Goal: Task Accomplishment & Management: Use online tool/utility

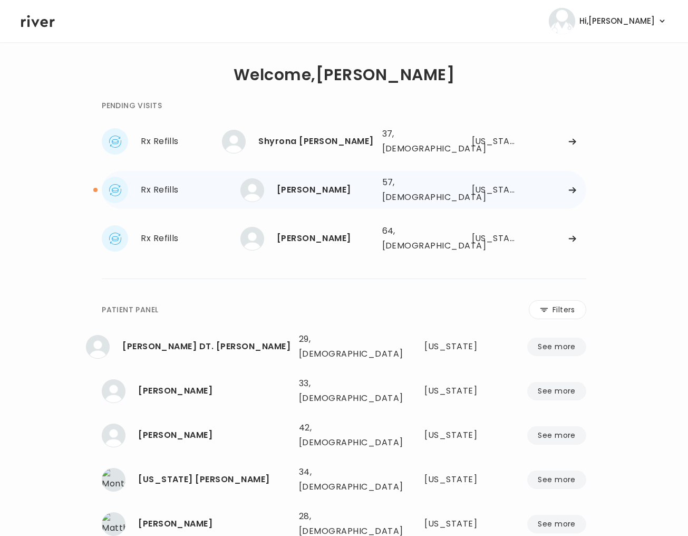
click at [263, 189] on div "[PERSON_NAME] 57, [DEMOGRAPHIC_DATA] See more" at bounding box center [306, 190] width 133 height 24
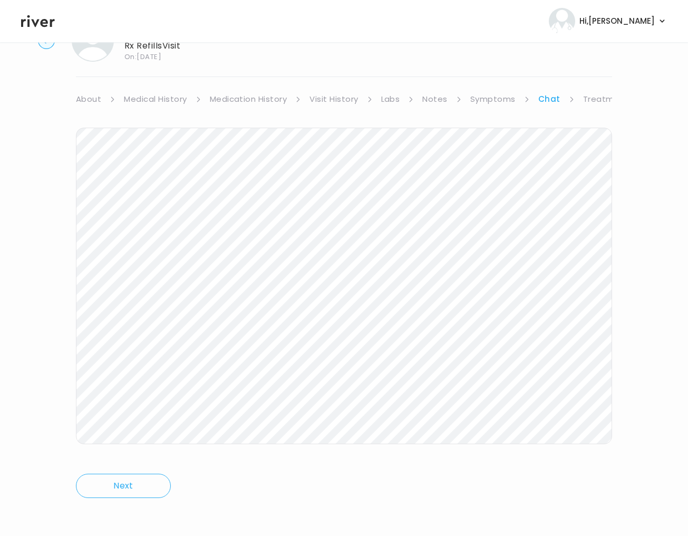
scroll to position [45, 0]
click at [483, 101] on link "Symptoms" at bounding box center [492, 101] width 45 height 15
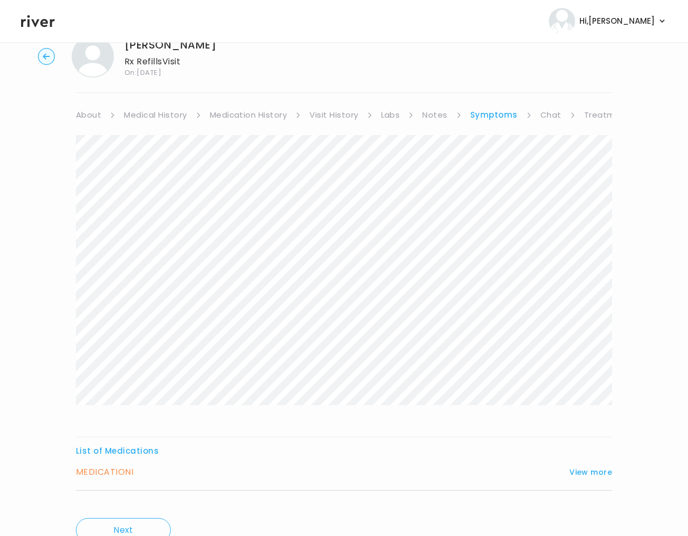
scroll to position [79, 0]
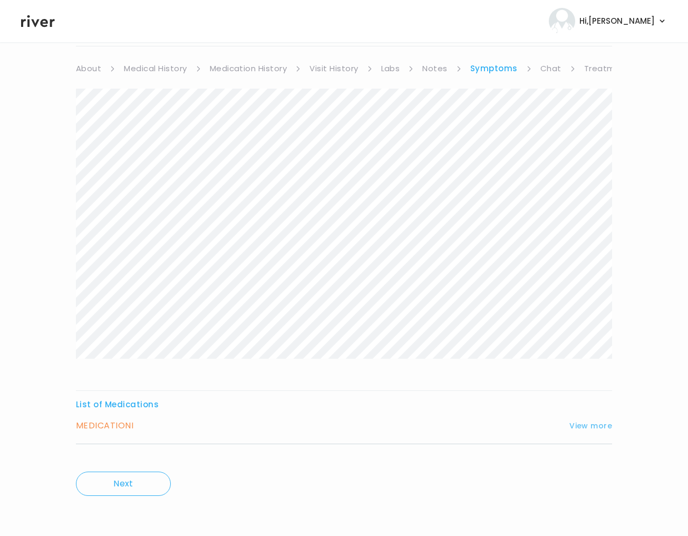
click at [573, 419] on button "View more" at bounding box center [590, 425] width 43 height 13
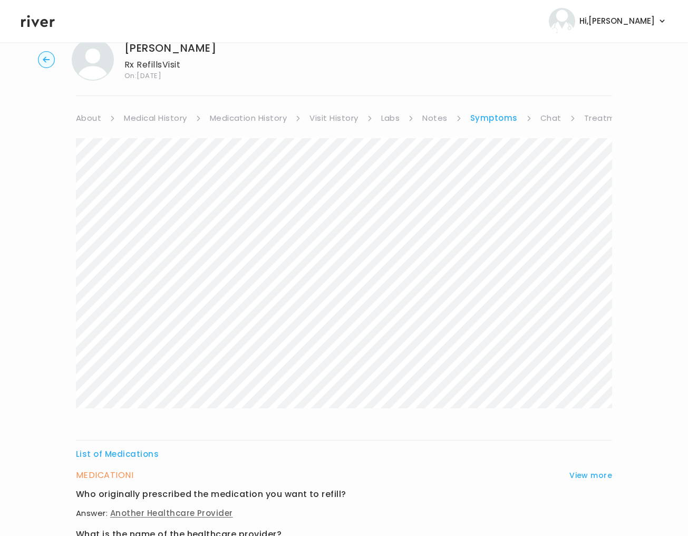
scroll to position [0, 0]
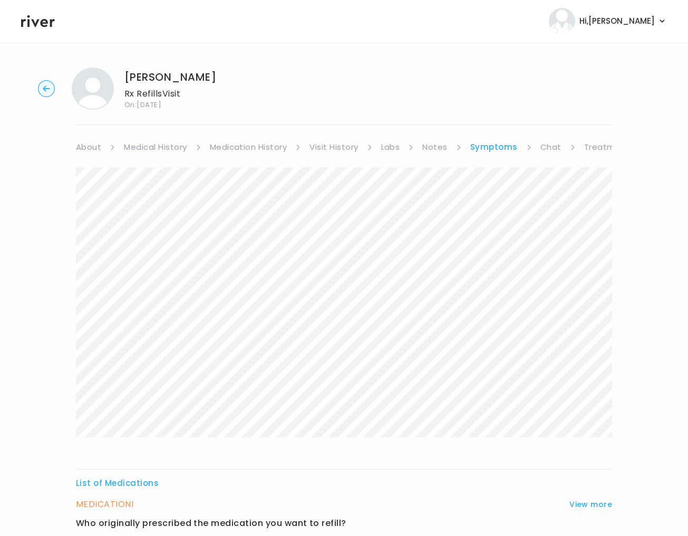
click at [539, 154] on div "List of Medications MEDICATION I View more Who originally prescribed the medica…" at bounding box center [344, 532] width 536 height 757
click at [543, 148] on link "Chat" at bounding box center [550, 147] width 21 height 15
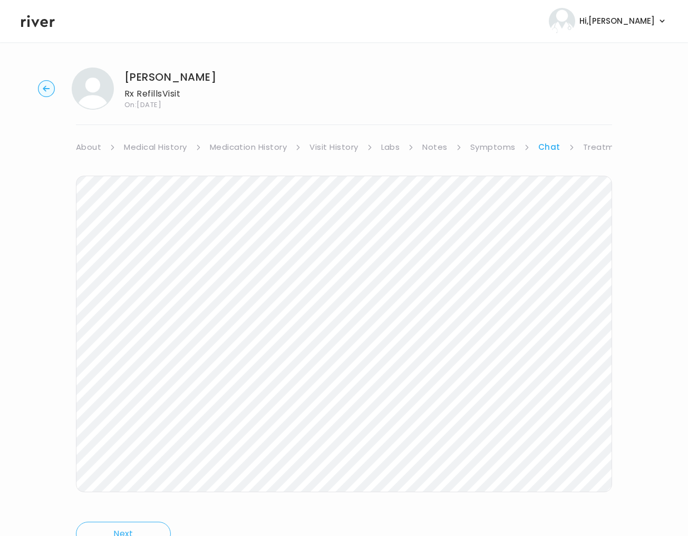
click at [44, 90] on circle "button" at bounding box center [46, 89] width 16 height 16
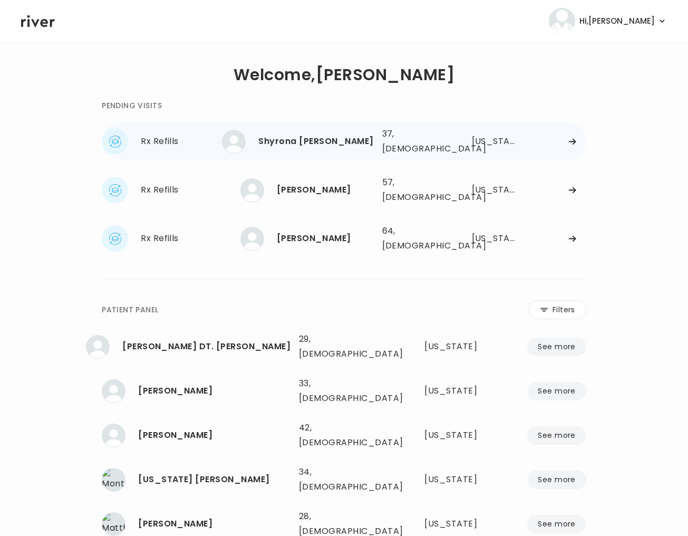
click at [318, 137] on div "Shyrona [PERSON_NAME]" at bounding box center [315, 141] width 115 height 15
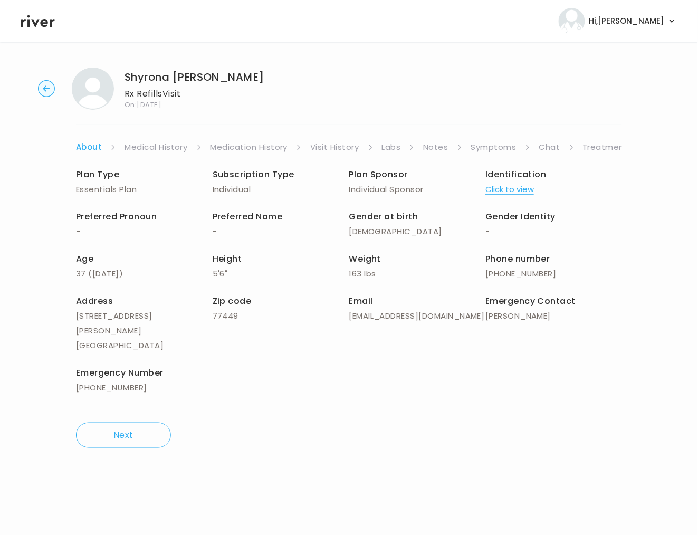
click at [491, 148] on link "Symptoms" at bounding box center [493, 147] width 45 height 15
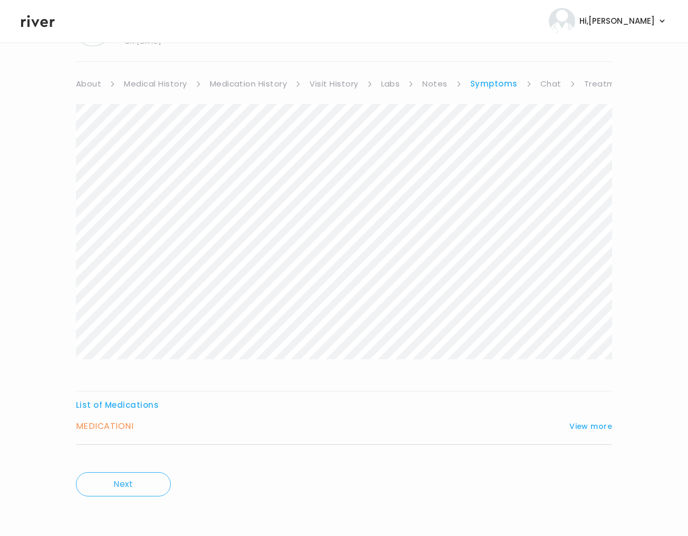
scroll to position [64, 0]
click at [588, 424] on button "View more" at bounding box center [590, 425] width 43 height 13
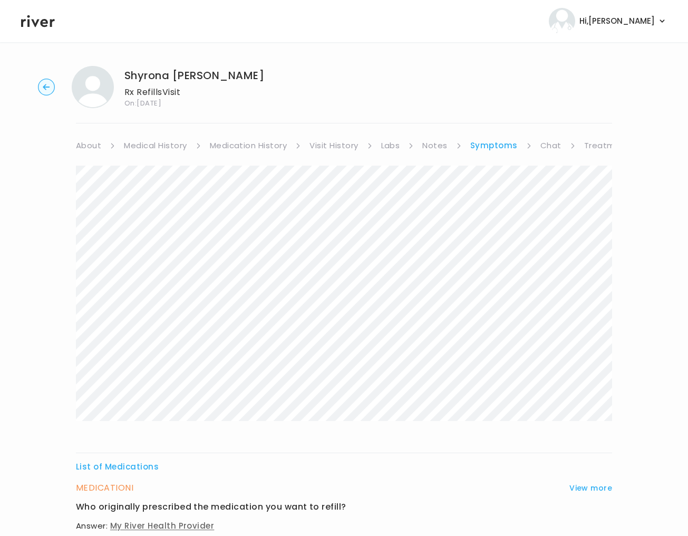
scroll to position [0, 0]
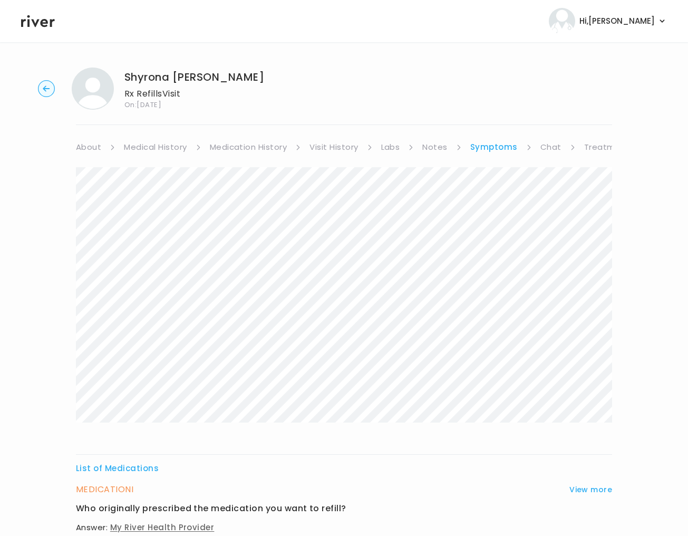
click at [329, 145] on link "Visit History" at bounding box center [333, 147] width 49 height 15
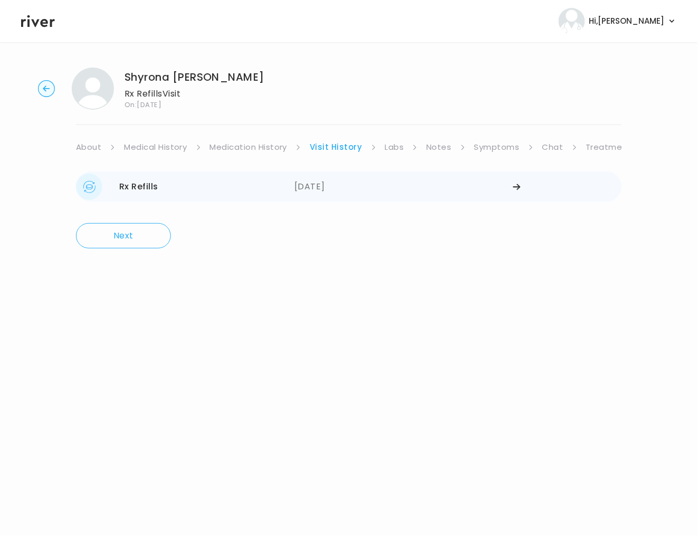
click at [152, 185] on div "Rx Refills" at bounding box center [138, 186] width 39 height 15
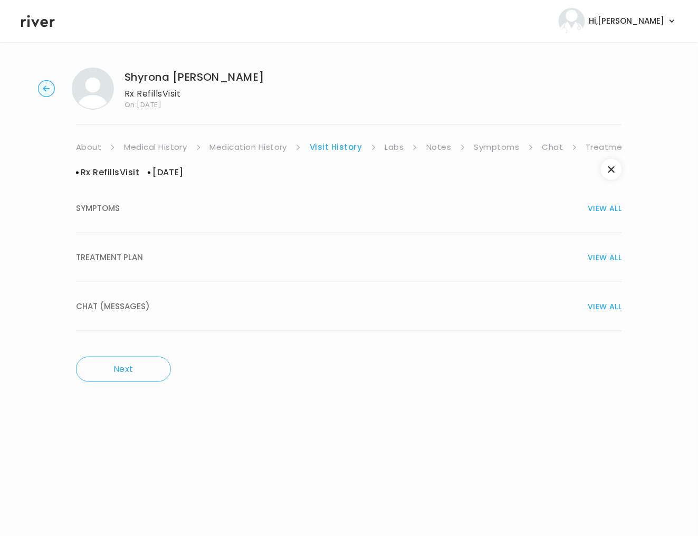
click at [169, 255] on div "TREATMENT PLAN VIEW ALL" at bounding box center [349, 257] width 546 height 15
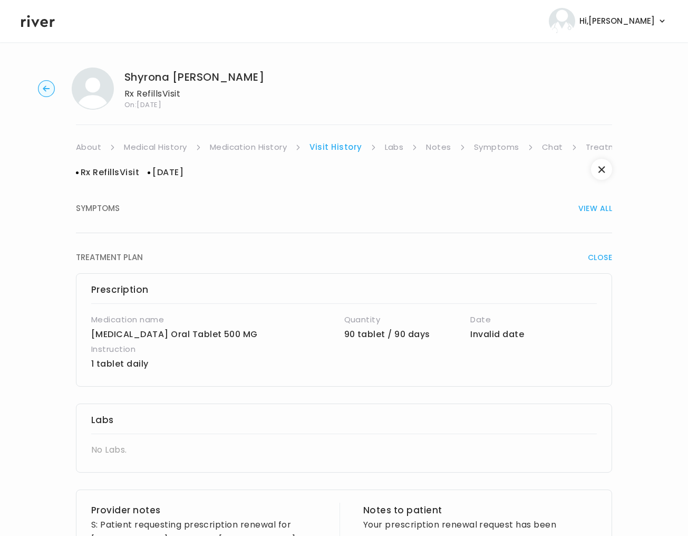
click at [586, 149] on link "Treatment Plan" at bounding box center [618, 147] width 65 height 15
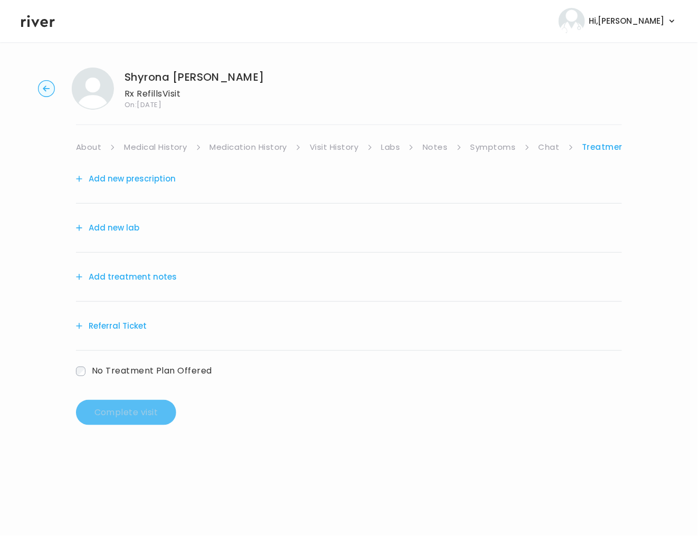
click at [115, 274] on button "Add treatment notes" at bounding box center [126, 276] width 101 height 15
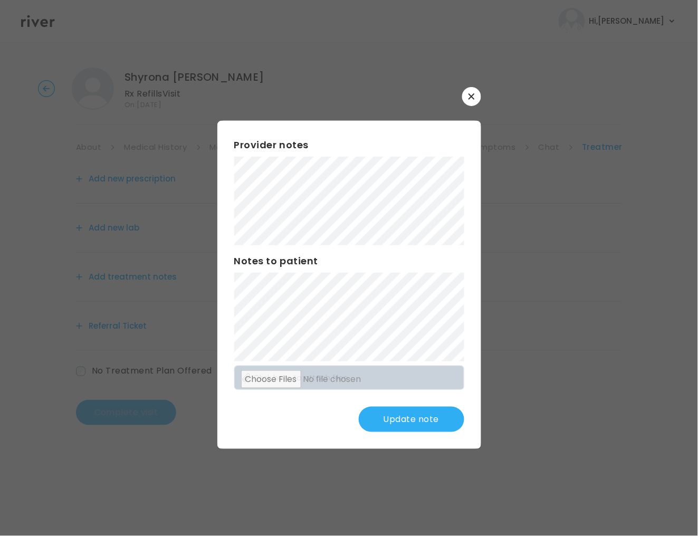
click at [414, 427] on button "Update note" at bounding box center [411, 418] width 105 height 25
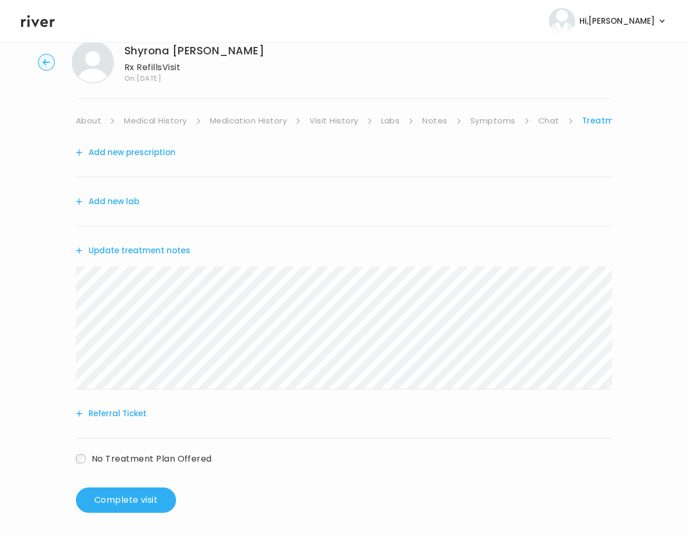
scroll to position [29, 0]
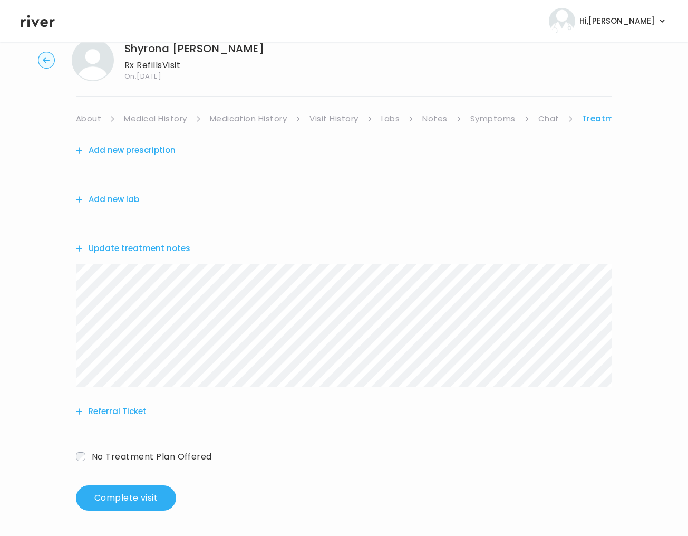
click at [150, 152] on button "Add new prescription" at bounding box center [126, 150] width 100 height 15
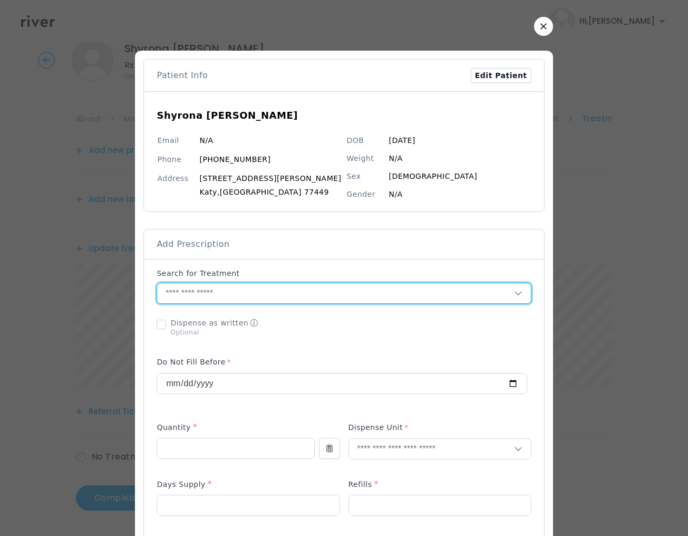
click at [211, 295] on input "text" at bounding box center [335, 293] width 356 height 20
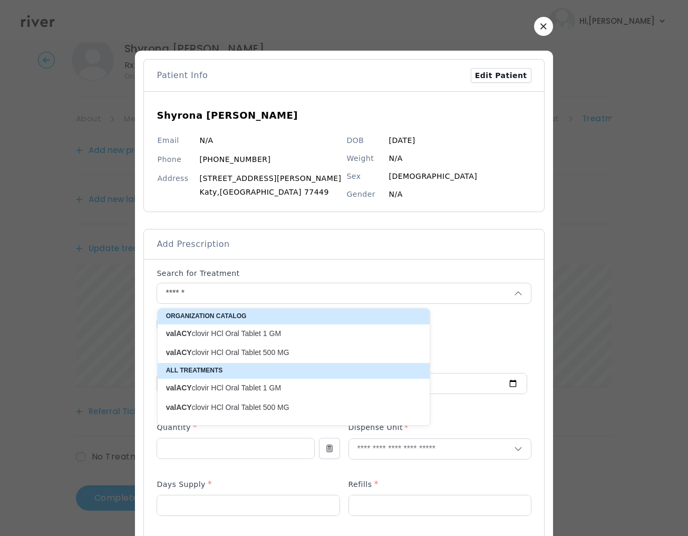
click at [280, 411] on p "valACY clovir HCl Oral Tablet 500 MG" at bounding box center [287, 407] width 243 height 10
type input "**********"
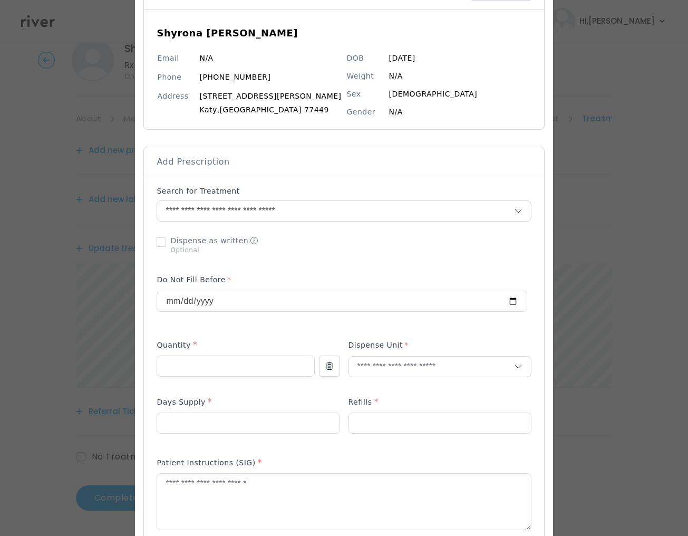
scroll to position [96, 0]
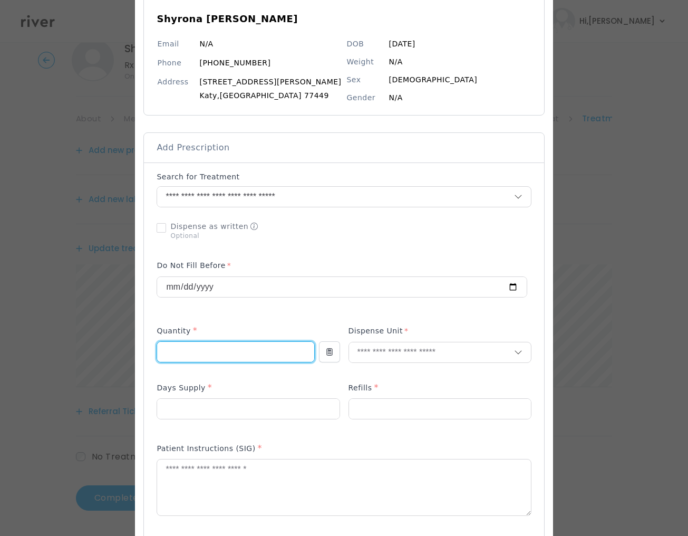
click at [203, 353] on input "number" at bounding box center [235, 352] width 157 height 20
type input "**"
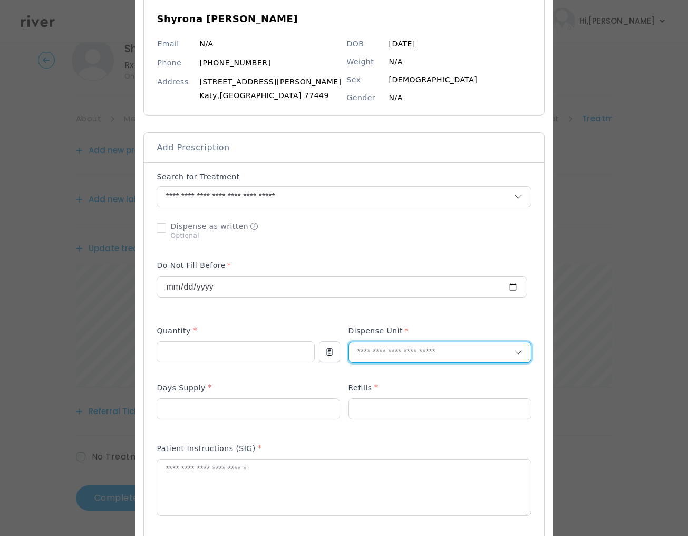
click at [370, 352] on input "text" at bounding box center [431, 352] width 165 height 20
type input "**"
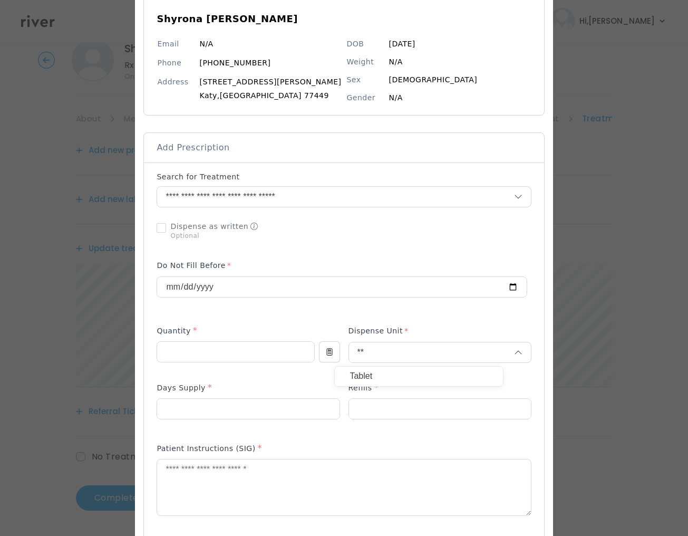
click at [384, 379] on p "Tablet" at bounding box center [419, 376] width 139 height 15
click at [187, 403] on input "number" at bounding box center [248, 409] width 182 height 20
type input "**"
click at [382, 412] on input "number" at bounding box center [440, 409] width 182 height 20
type input "*"
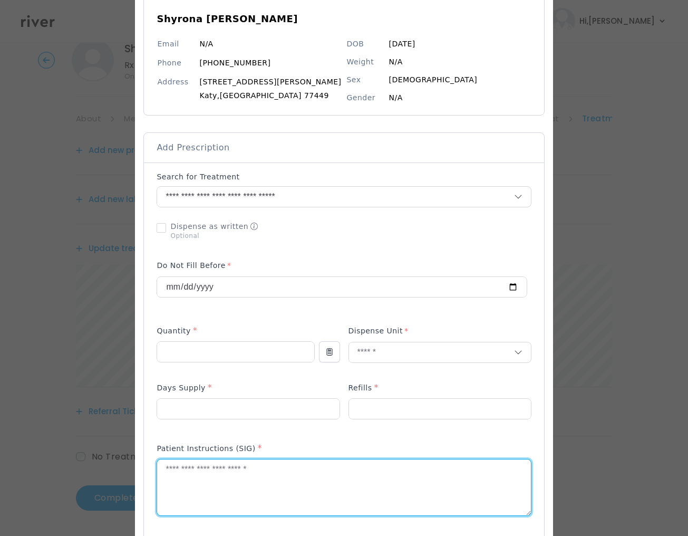
click at [231, 482] on textarea at bounding box center [343, 487] width 373 height 56
type textarea "**********"
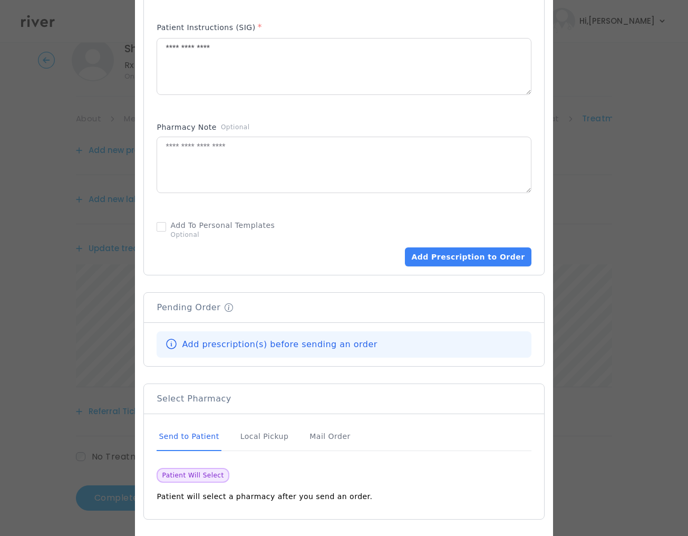
scroll to position [564, 0]
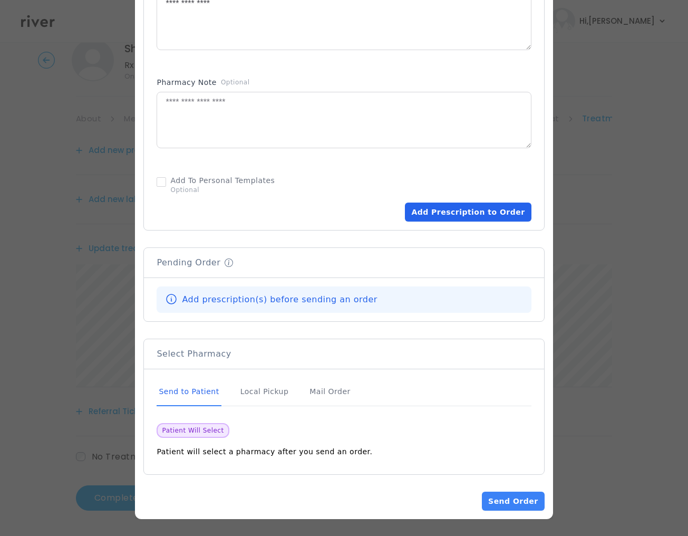
click at [473, 207] on button "Add Prescription to Order" at bounding box center [468, 211] width 126 height 19
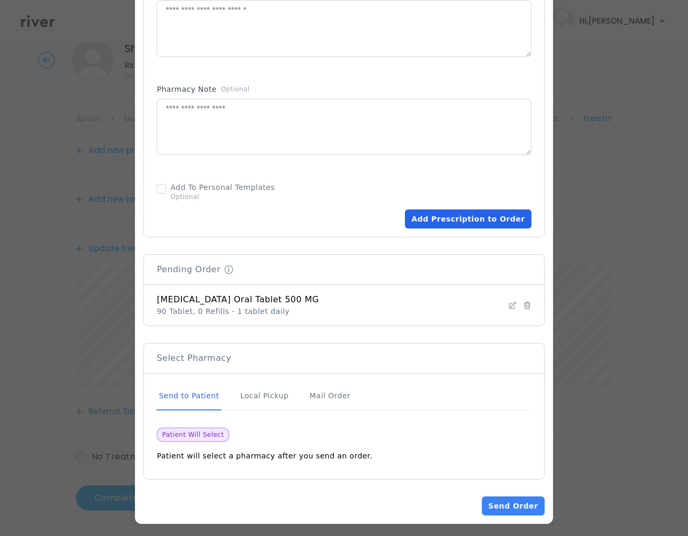
scroll to position [562, 0]
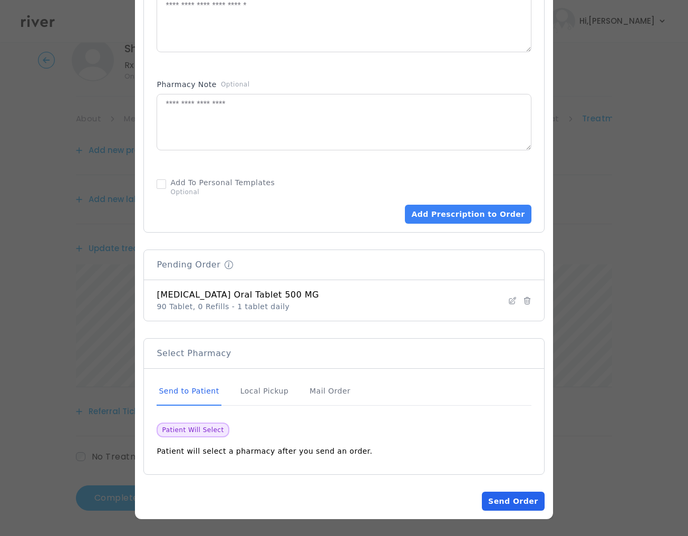
drag, startPoint x: 489, startPoint y: 520, endPoint x: 489, endPoint y: 506, distance: 14.2
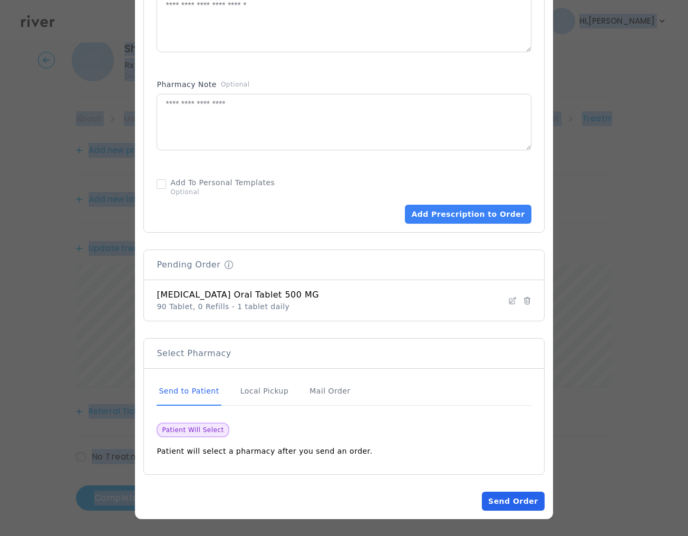
click at [488, 506] on button "Send Order" at bounding box center [513, 500] width 62 height 19
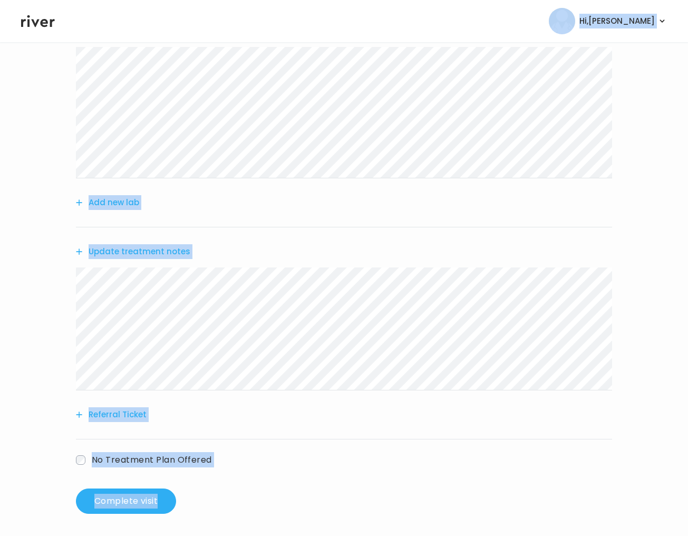
scroll to position [151, 0]
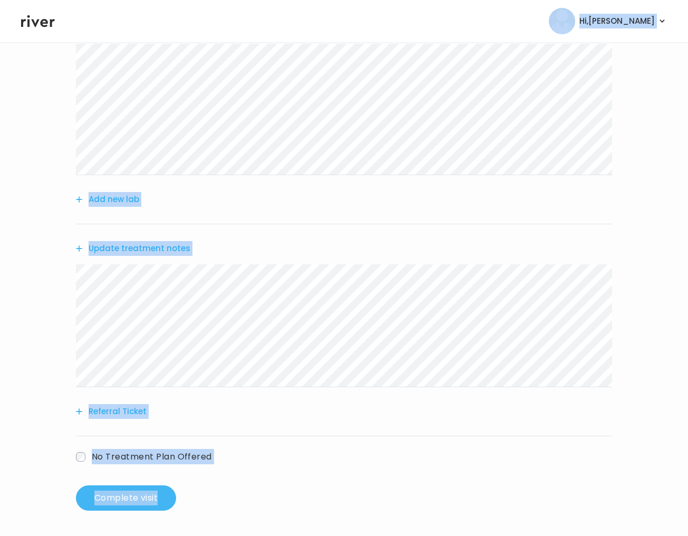
click at [136, 499] on button "Complete visit" at bounding box center [126, 497] width 100 height 25
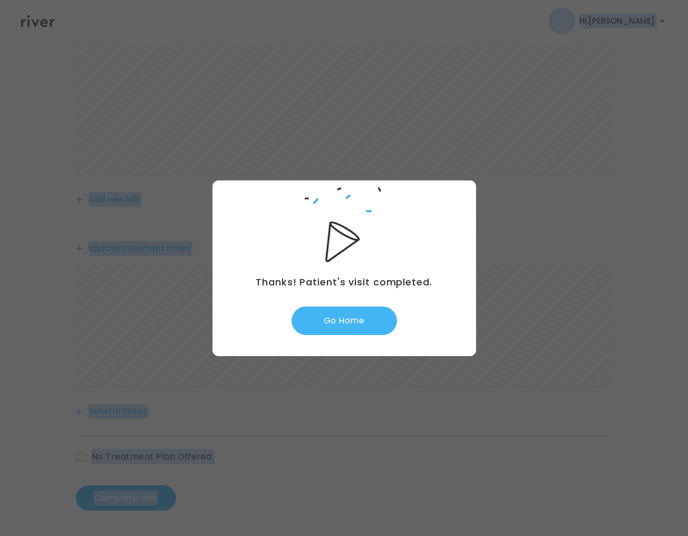
click at [367, 324] on button "Go Home" at bounding box center [344, 320] width 105 height 28
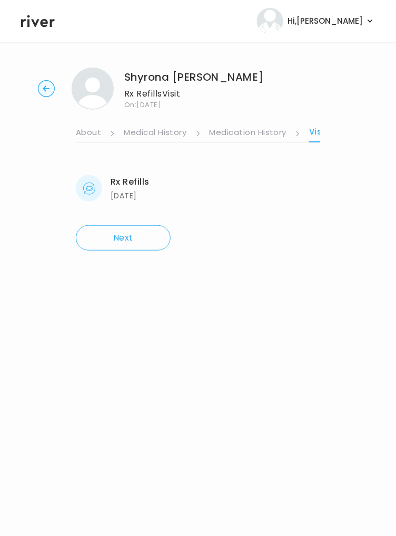
drag, startPoint x: 123, startPoint y: 190, endPoint x: 128, endPoint y: 204, distance: 14.0
click at [128, 204] on div "Rx Refills 06/03/2025 06/03/2025" at bounding box center [198, 188] width 245 height 32
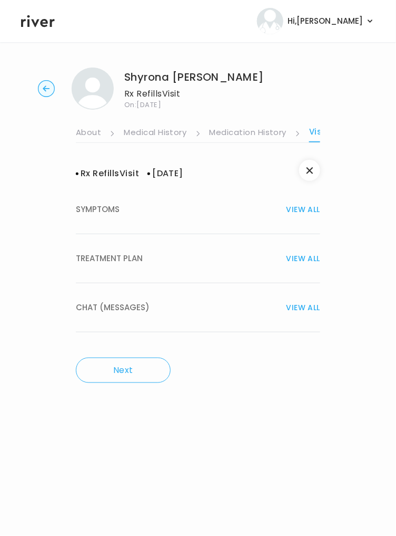
drag, startPoint x: 140, startPoint y: 253, endPoint x: 135, endPoint y: 257, distance: 7.1
click at [140, 253] on span "TREATMENT PLAN" at bounding box center [109, 258] width 67 height 15
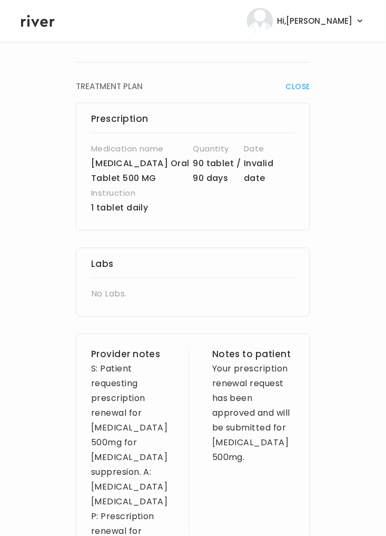
scroll to position [173, 0]
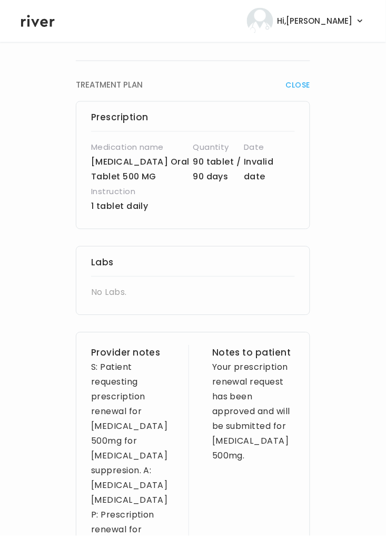
click at [160, 171] on p "valACYclovir HCl Oral Tablet 500 MG" at bounding box center [142, 170] width 102 height 30
drag, startPoint x: 144, startPoint y: 172, endPoint x: 129, endPoint y: 172, distance: 15.3
click at [131, 172] on p "valACYclovir HCl Oral Tablet 500 MG" at bounding box center [142, 170] width 102 height 30
click at [119, 174] on p "valACYclovir HCl Oral Tablet 500 MG" at bounding box center [142, 170] width 102 height 30
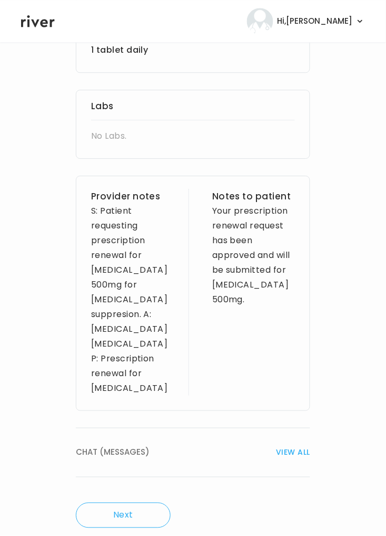
scroll to position [331, 0]
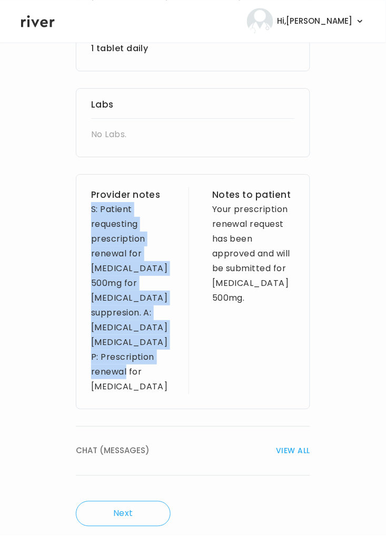
drag, startPoint x: 90, startPoint y: 211, endPoint x: 162, endPoint y: 386, distance: 189.8
click at [162, 386] on div "Provider notes S: Patient requesting prescription renewal for valacyclovir 500m…" at bounding box center [193, 291] width 235 height 235
copy div "S: Patient requesting prescription renewal for valacyclovir 500mg for herpes su…"
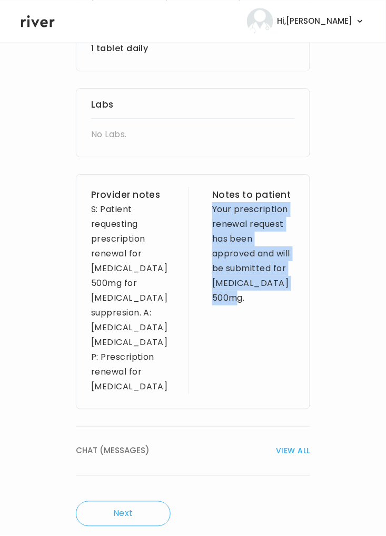
drag, startPoint x: 205, startPoint y: 209, endPoint x: 270, endPoint y: 313, distance: 122.0
click at [270, 313] on div "Provider notes S: Patient requesting prescription renewal for valacyclovir 500m…" at bounding box center [193, 291] width 235 height 235
copy div "Your prescription renewal request has been approved and will be submitted for v…"
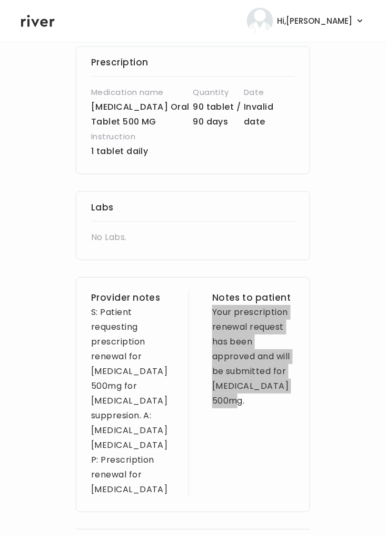
scroll to position [241, 0]
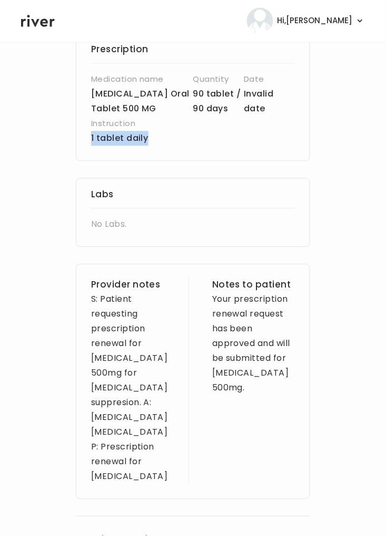
drag, startPoint x: 148, startPoint y: 140, endPoint x: 89, endPoint y: 140, distance: 59.1
click at [89, 140] on div "Prescription Medication name valACYclovir HCl Oral Tablet 500 MG Quantity 90 ta…" at bounding box center [193, 97] width 235 height 128
copy p "1 tablet daily"
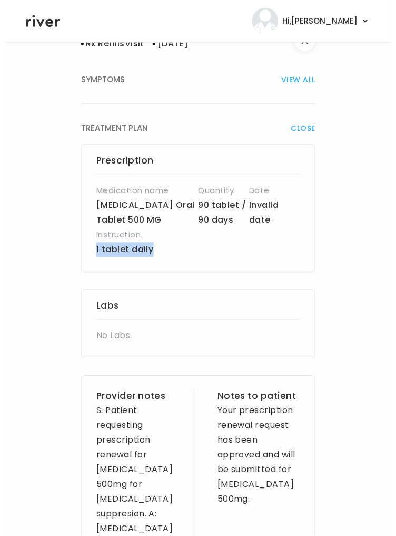
scroll to position [0, 0]
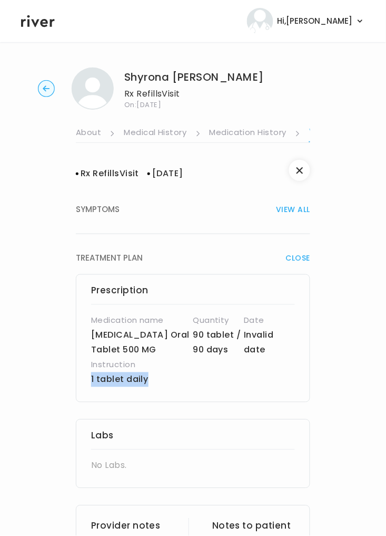
click at [228, 135] on link "Medication History" at bounding box center [249, 133] width 78 height 17
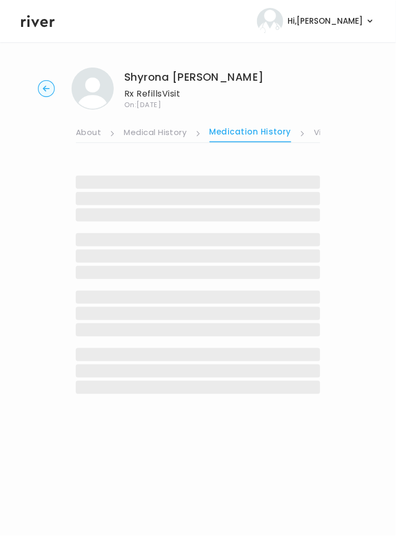
click at [317, 133] on link "Visit History" at bounding box center [338, 133] width 49 height 17
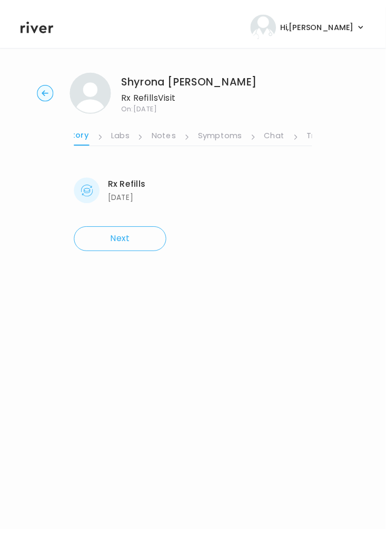
scroll to position [0, 290]
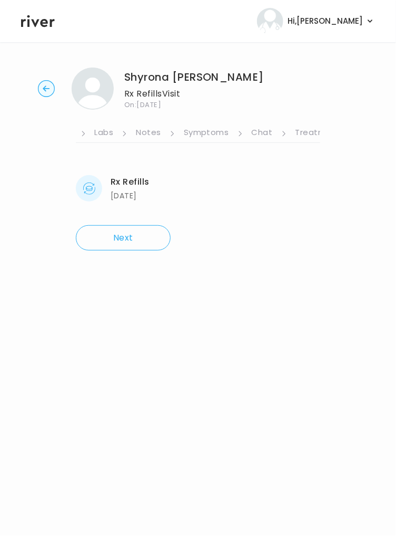
click at [153, 132] on link "Notes" at bounding box center [148, 133] width 25 height 17
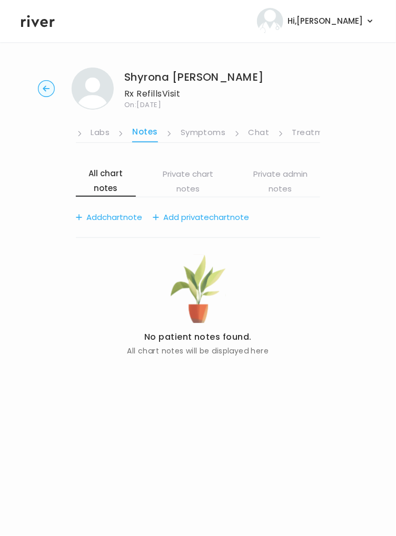
click at [207, 134] on link "Symptoms" at bounding box center [203, 133] width 45 height 17
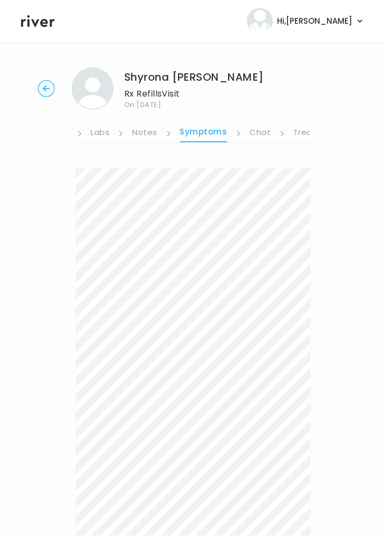
scroll to position [298, 0]
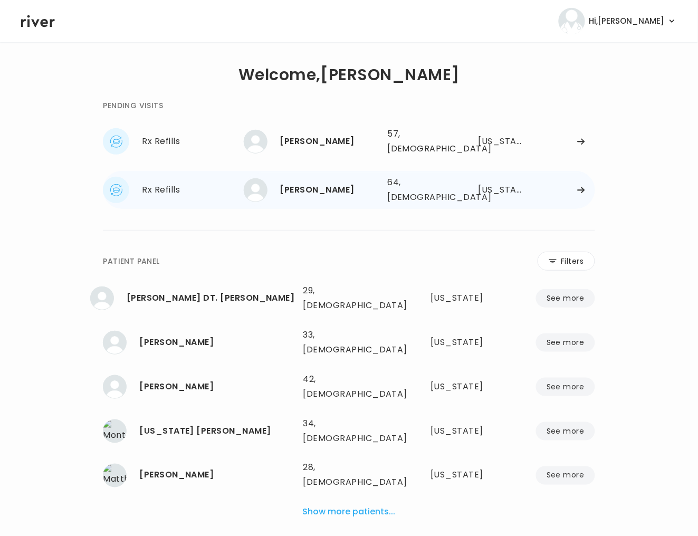
click at [369, 190] on div "[PERSON_NAME] 64, [DEMOGRAPHIC_DATA] See more" at bounding box center [311, 190] width 135 height 24
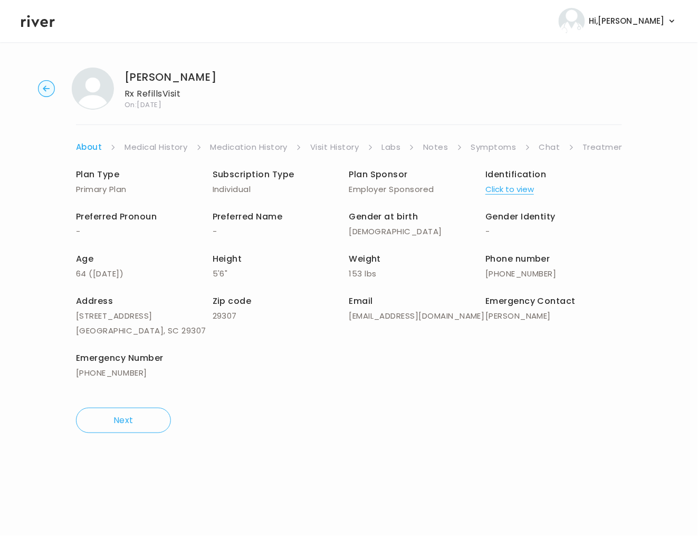
click at [488, 148] on link "Symptoms" at bounding box center [493, 147] width 45 height 15
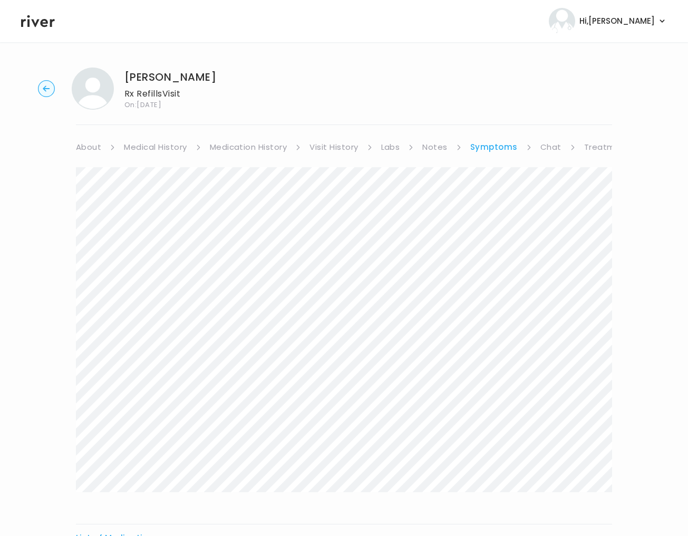
click at [544, 148] on link "Chat" at bounding box center [550, 147] width 21 height 15
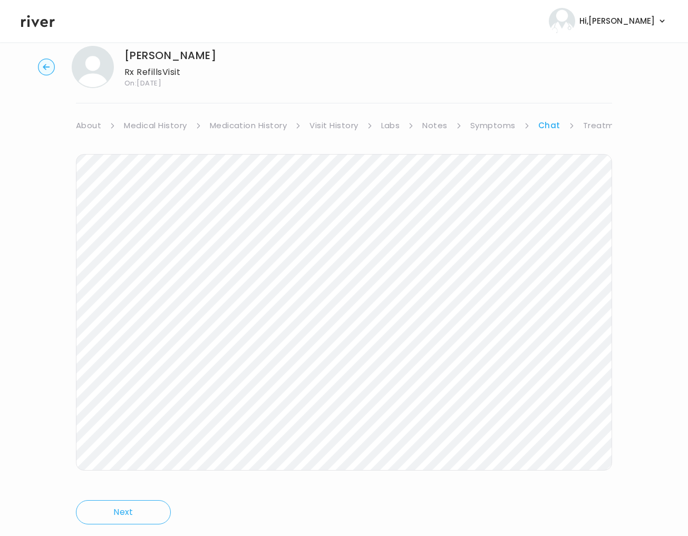
scroll to position [50, 0]
